Goal: Find specific page/section: Find specific page/section

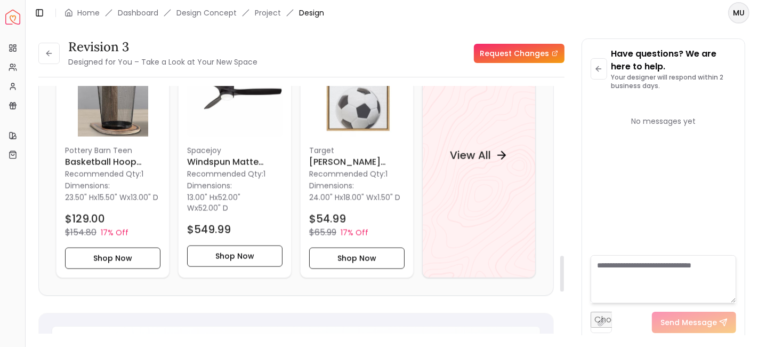
scroll to position [1164, 0]
click at [467, 162] on h4 "View All" at bounding box center [470, 154] width 41 height 15
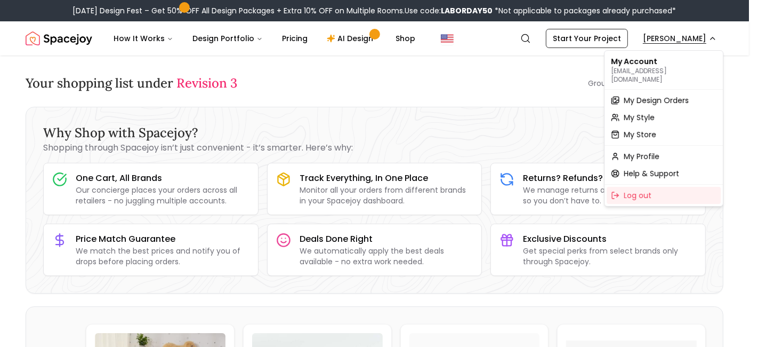
click at [642, 95] on span "My Design Orders" at bounding box center [656, 100] width 65 height 11
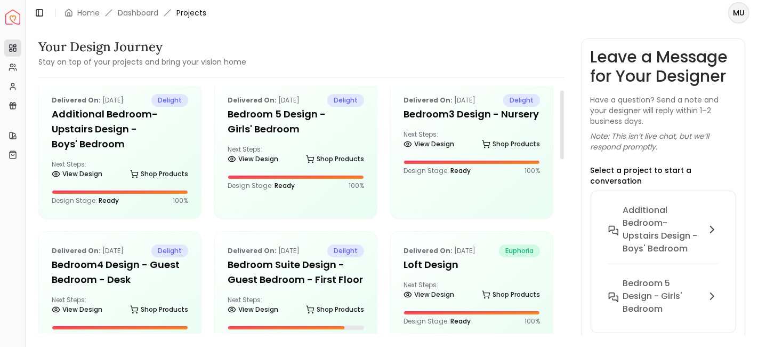
scroll to position [14, 0]
click at [163, 120] on h5 "Additional Bedroom-Upstairs design - Boys' Bedroom" at bounding box center [120, 128] width 136 height 45
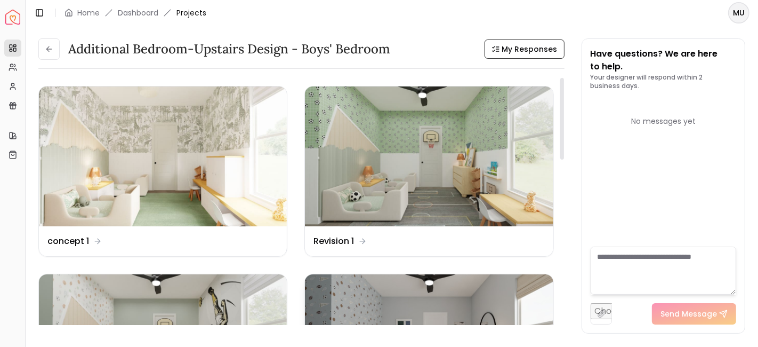
click at [326, 283] on img at bounding box center [429, 344] width 248 height 140
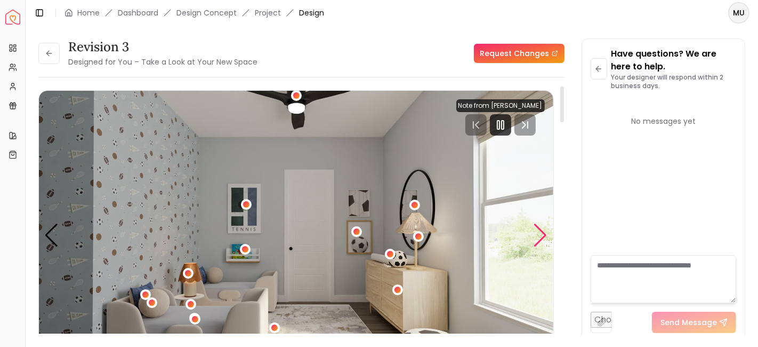
click at [542, 236] on div "Next slide" at bounding box center [541, 234] width 14 height 23
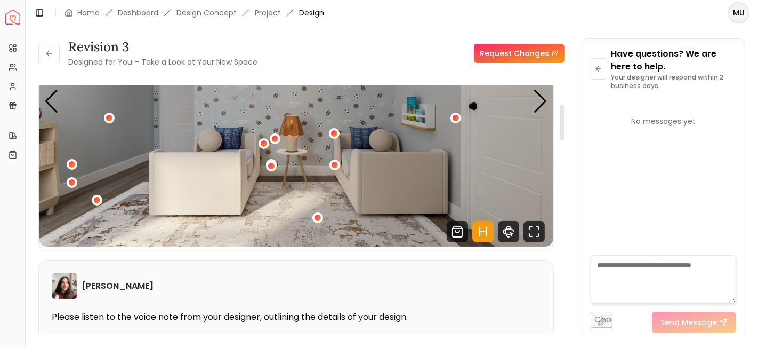
scroll to position [148, 0]
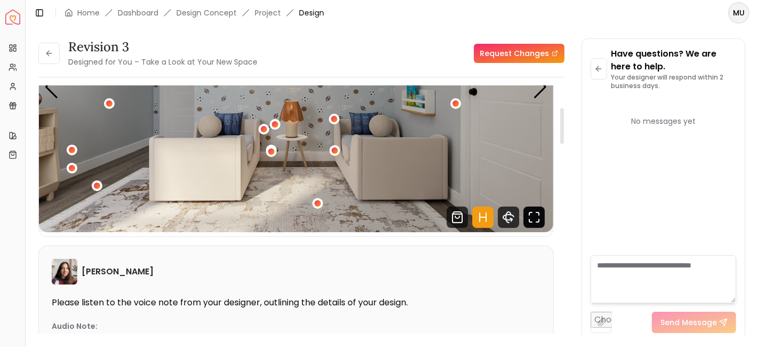
click at [535, 216] on icon "Fullscreen" at bounding box center [534, 216] width 21 height 21
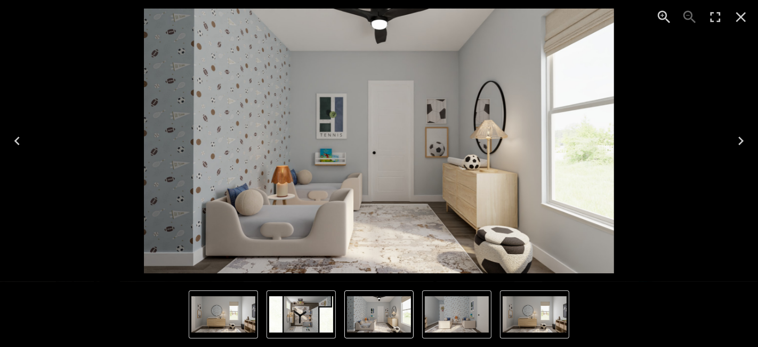
click at [358, 310] on img "1 of 4" at bounding box center [379, 314] width 64 height 36
click at [432, 312] on img "2 of 4" at bounding box center [457, 314] width 64 height 36
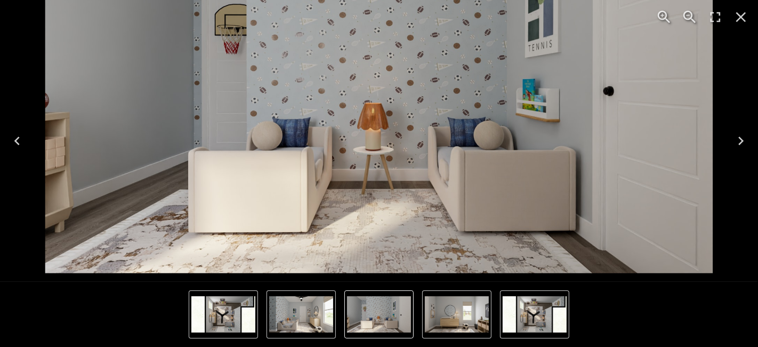
click at [743, 20] on icon "Close" at bounding box center [741, 17] width 17 height 17
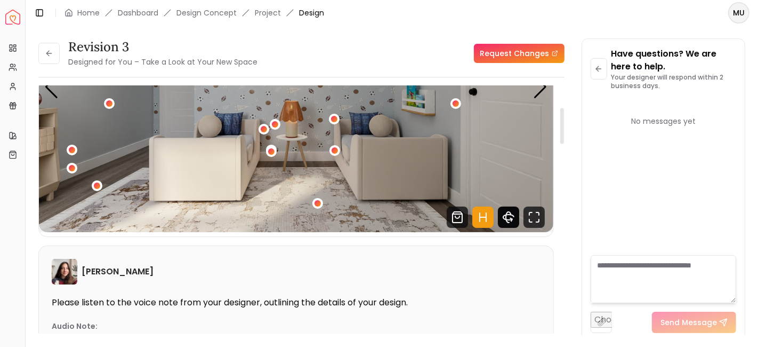
click at [510, 215] on icon "360 View" at bounding box center [508, 216] width 21 height 21
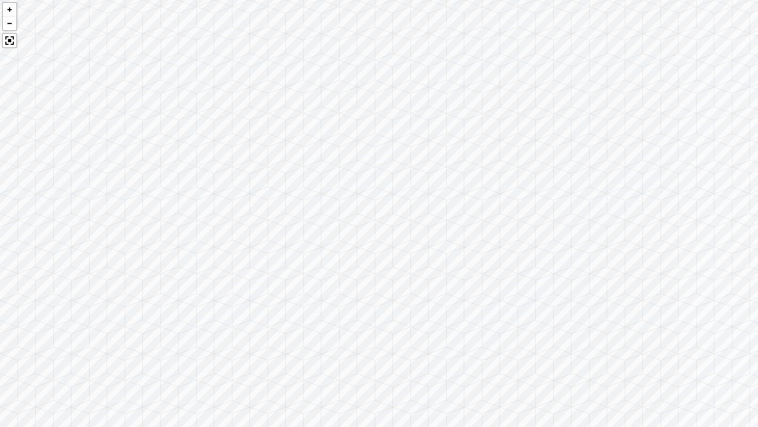
drag, startPoint x: 665, startPoint y: 274, endPoint x: 294, endPoint y: 209, distance: 376.7
click at [294, 209] on div at bounding box center [379, 213] width 758 height 427
drag, startPoint x: 500, startPoint y: 222, endPoint x: 146, endPoint y: 195, distance: 354.5
click at [146, 195] on div at bounding box center [379, 213] width 758 height 427
drag, startPoint x: 447, startPoint y: 207, endPoint x: 128, endPoint y: 294, distance: 329.8
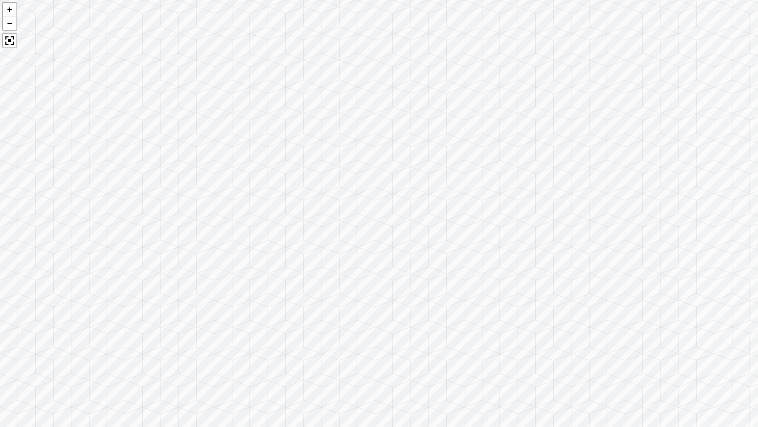
click at [114, 296] on div at bounding box center [379, 213] width 758 height 427
drag, startPoint x: 522, startPoint y: 158, endPoint x: 454, endPoint y: 157, distance: 67.7
click at [454, 157] on div at bounding box center [379, 213] width 758 height 427
drag, startPoint x: 454, startPoint y: 157, endPoint x: 444, endPoint y: 150, distance: 12.7
click at [444, 150] on div at bounding box center [379, 213] width 758 height 427
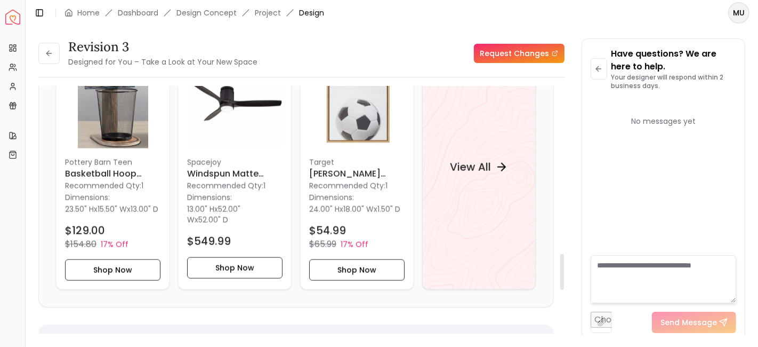
scroll to position [1152, 0]
click at [461, 174] on h4 "View All" at bounding box center [470, 166] width 41 height 15
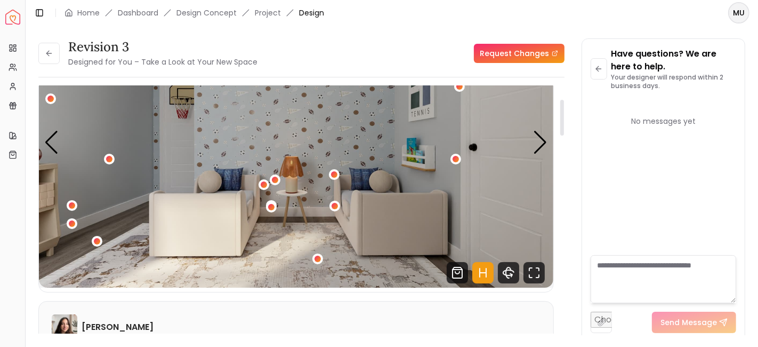
scroll to position [92, 0]
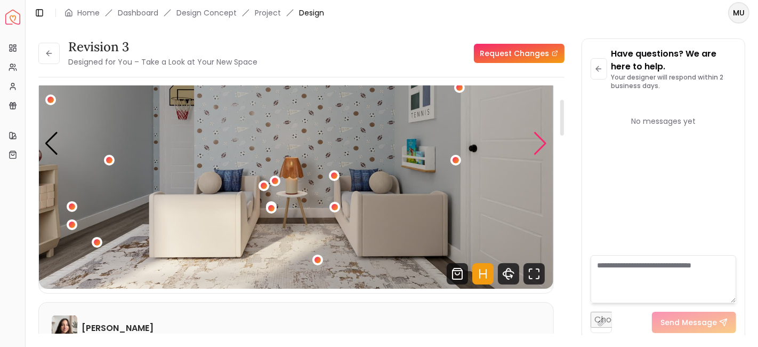
click at [540, 144] on div "Next slide" at bounding box center [541, 143] width 14 height 23
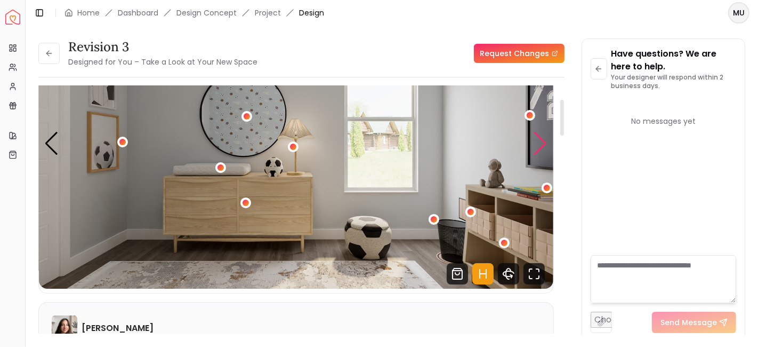
click at [540, 144] on div "Next slide" at bounding box center [541, 143] width 14 height 23
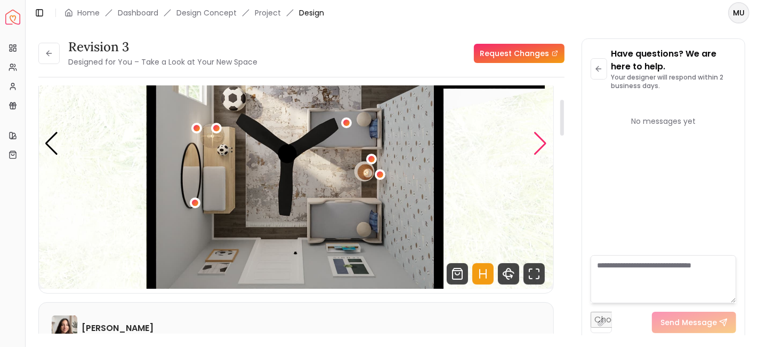
click at [540, 144] on div "Next slide" at bounding box center [541, 143] width 14 height 23
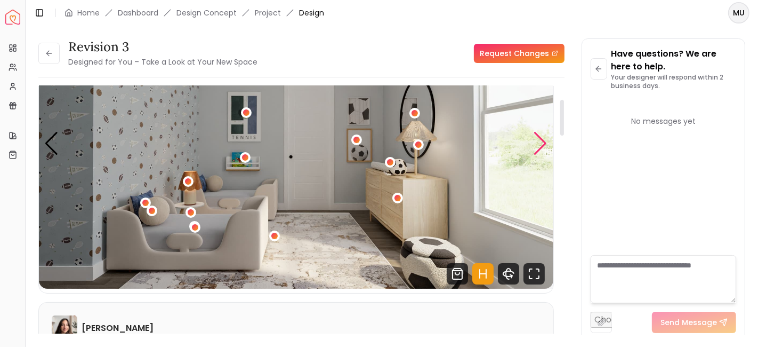
click at [540, 144] on div "Next slide" at bounding box center [541, 143] width 14 height 23
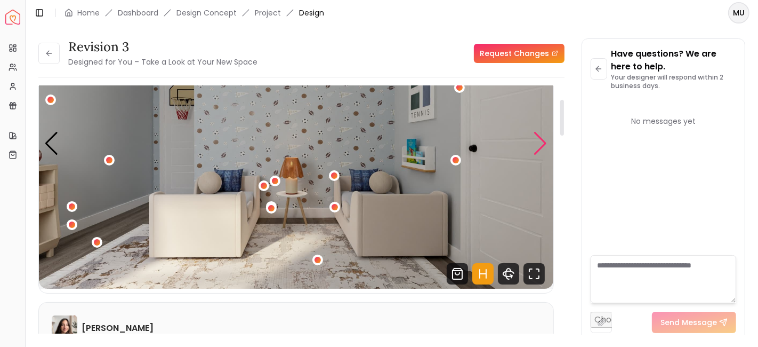
click at [540, 144] on div "Next slide" at bounding box center [541, 143] width 14 height 23
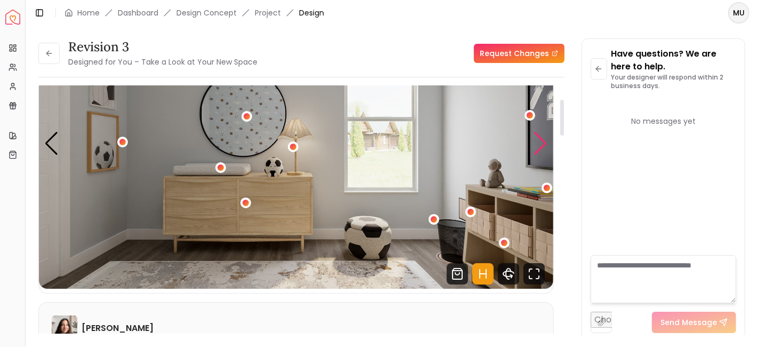
click at [540, 144] on div "Next slide" at bounding box center [541, 143] width 14 height 23
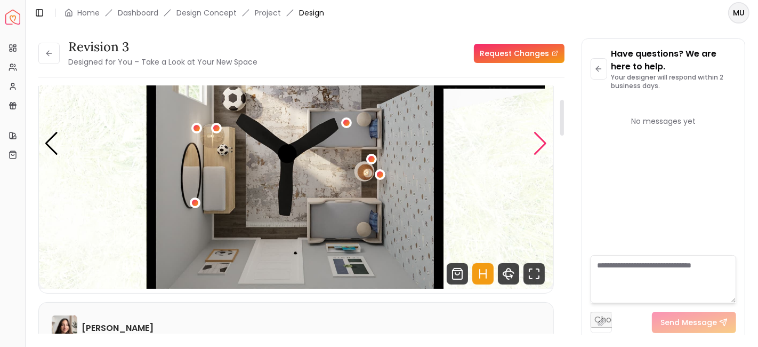
click at [541, 143] on div "Next slide" at bounding box center [541, 143] width 14 height 23
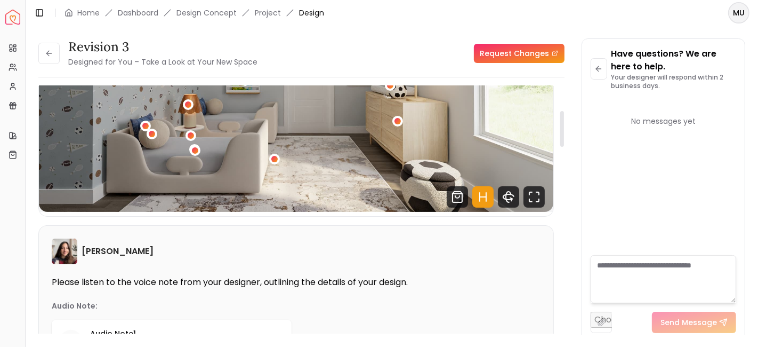
scroll to position [169, 0]
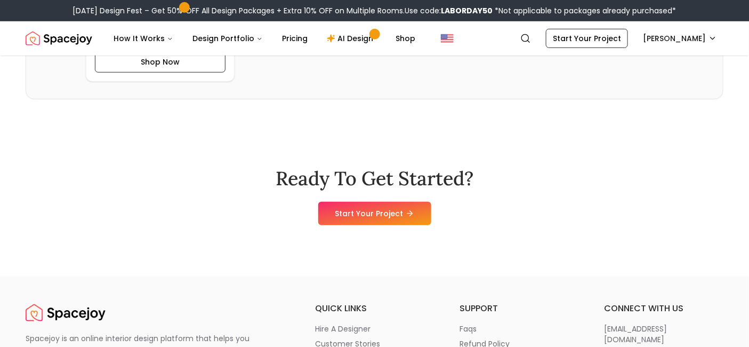
scroll to position [2922, 0]
